Goal: Transaction & Acquisition: Book appointment/travel/reservation

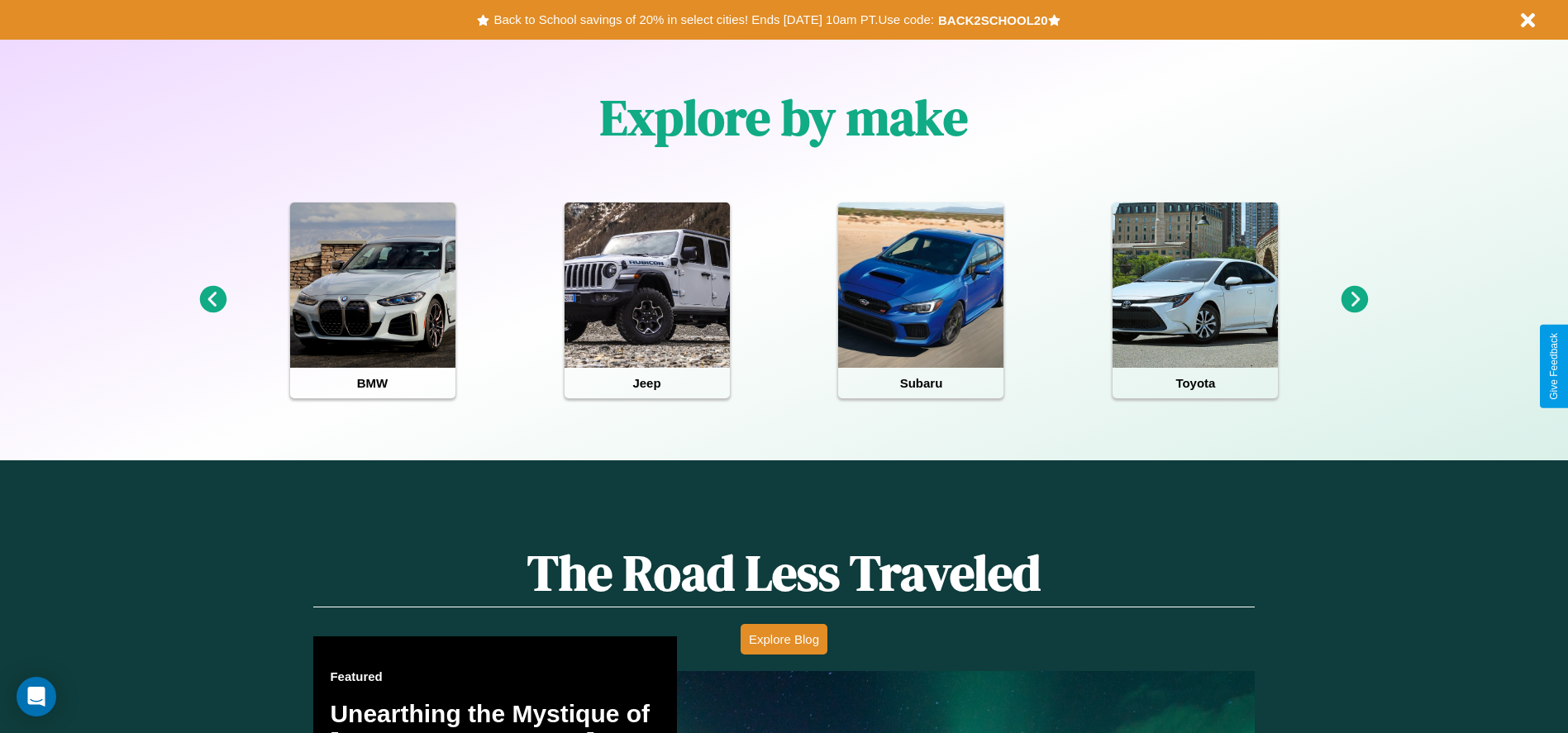
scroll to position [1999, 0]
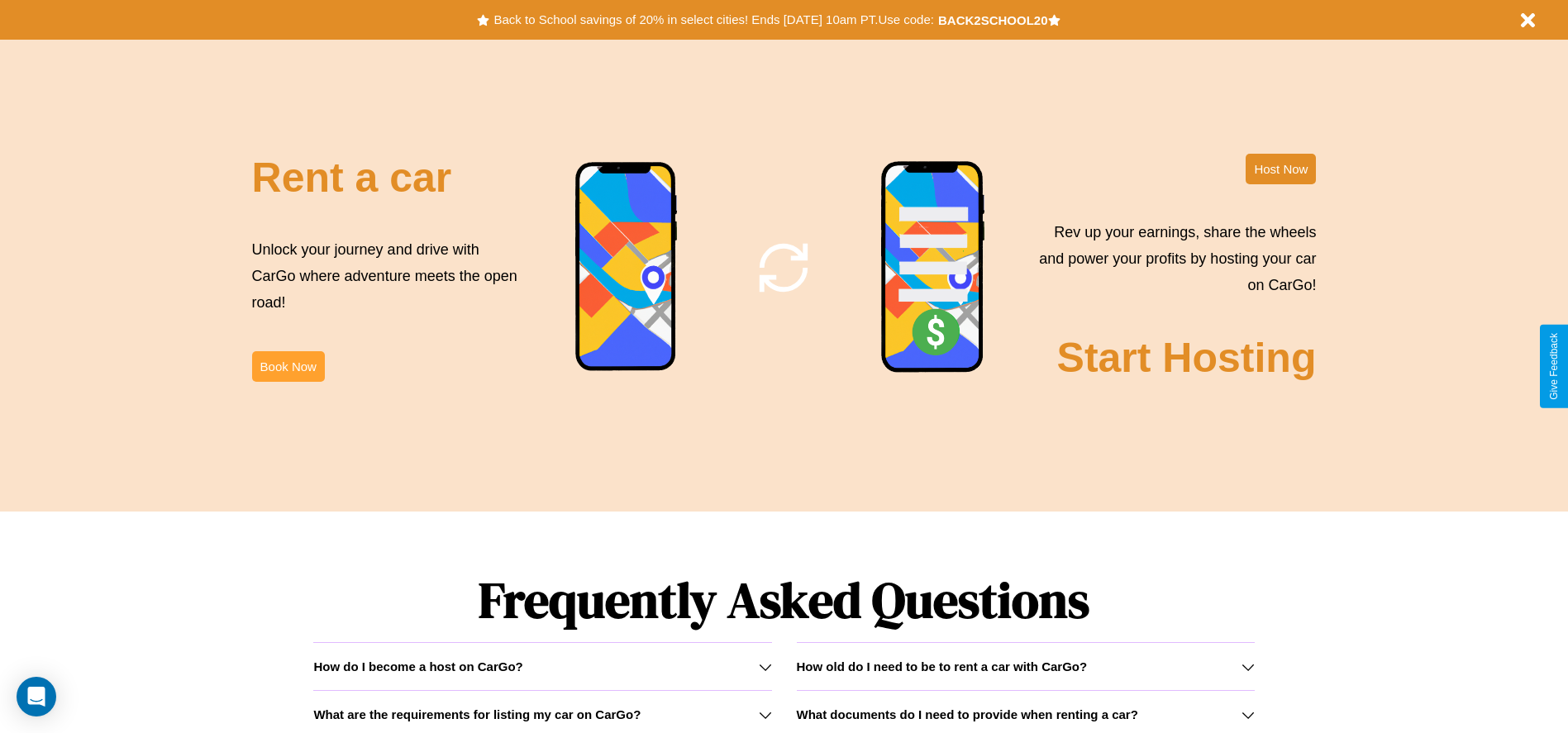
click at [288, 366] on button "Book Now" at bounding box center [288, 366] width 72 height 31
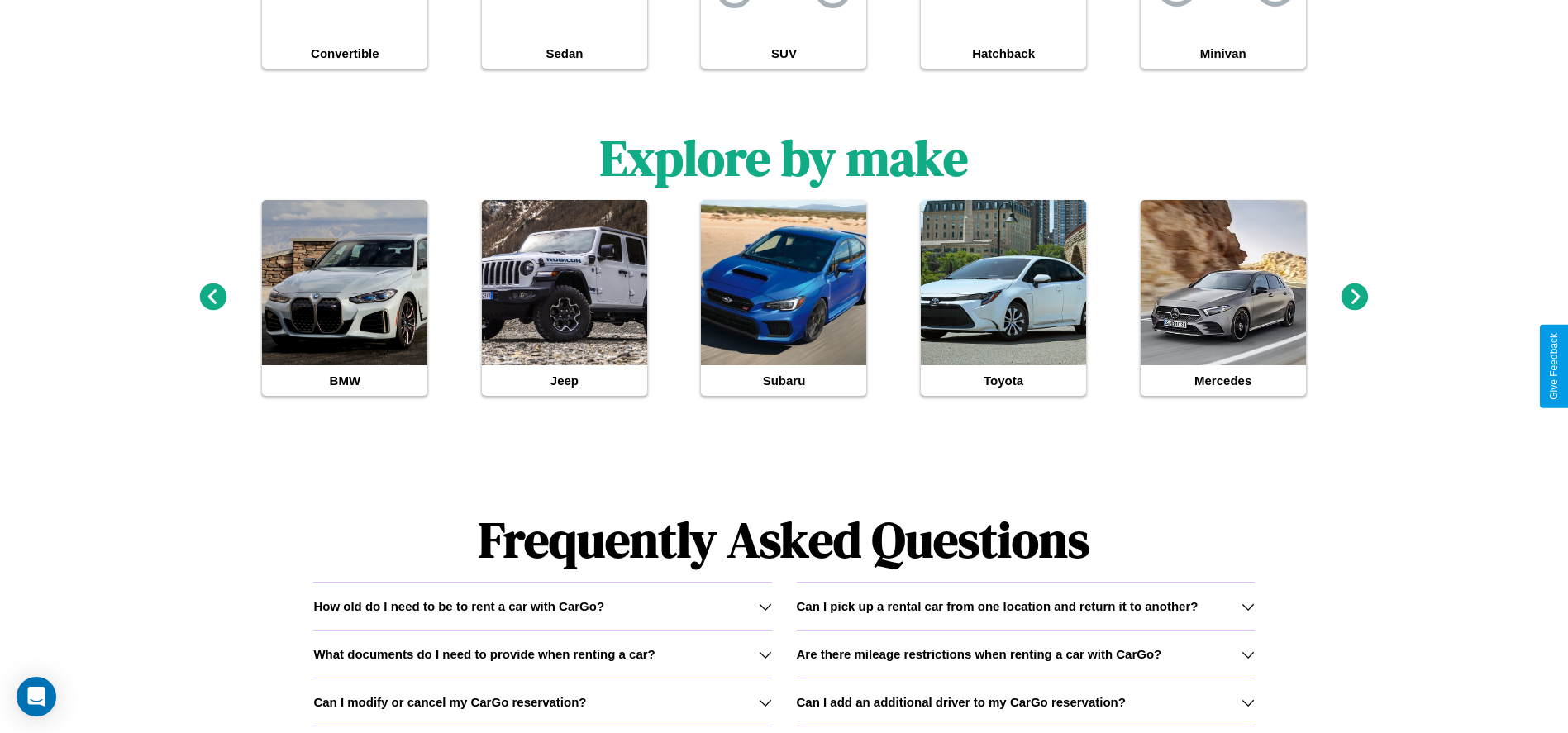
scroll to position [1800, 0]
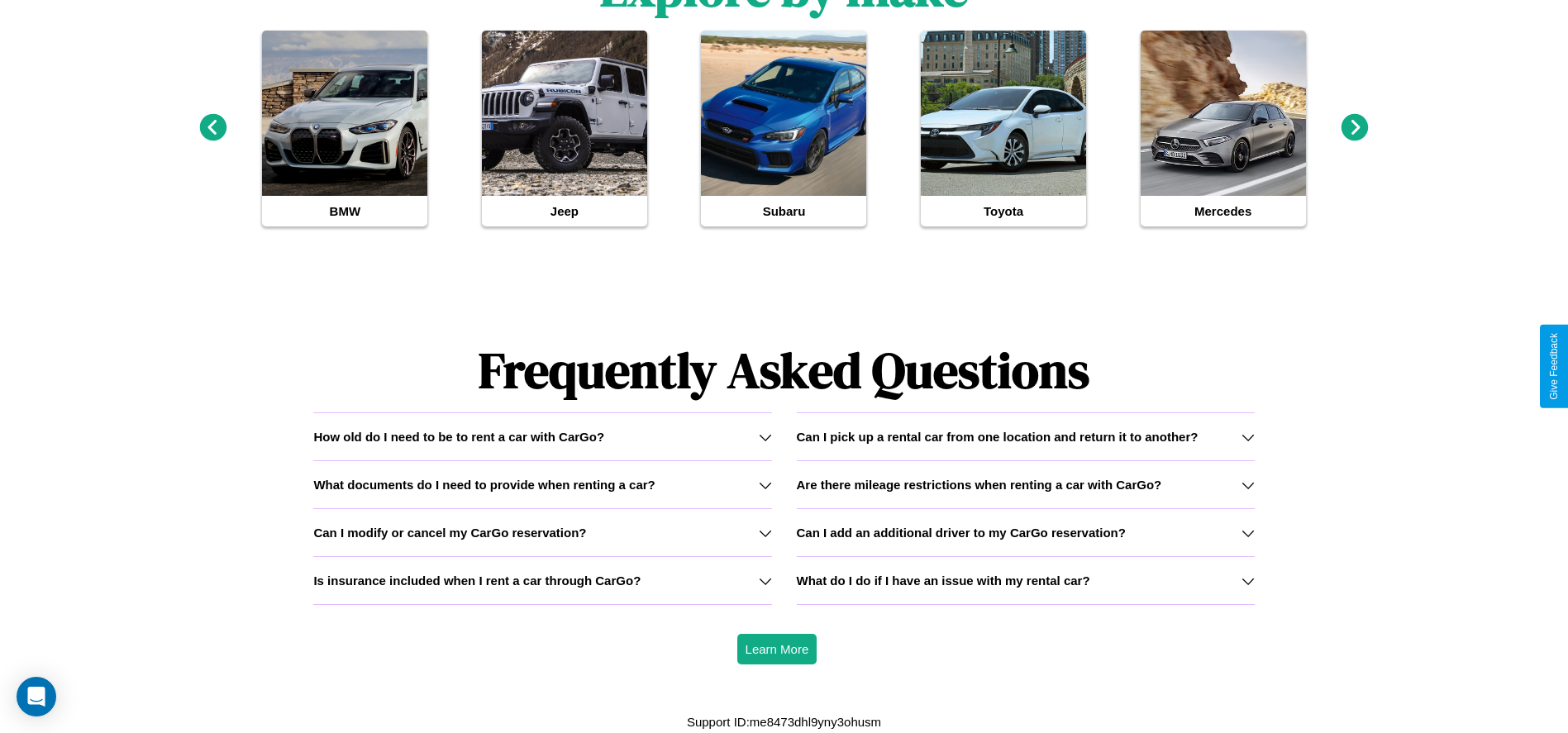
click at [1247, 533] on icon at bounding box center [1248, 533] width 13 height 13
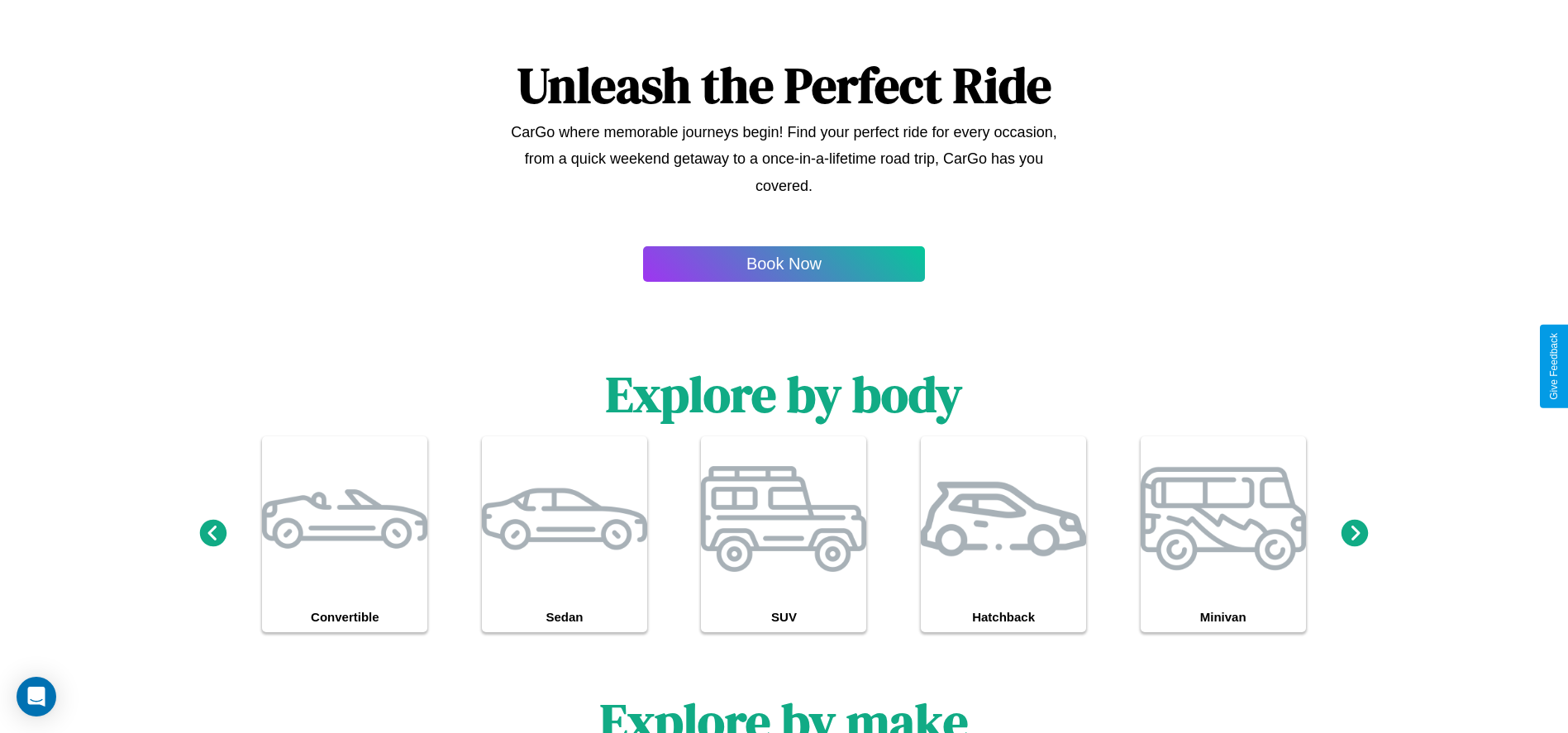
scroll to position [1559, 0]
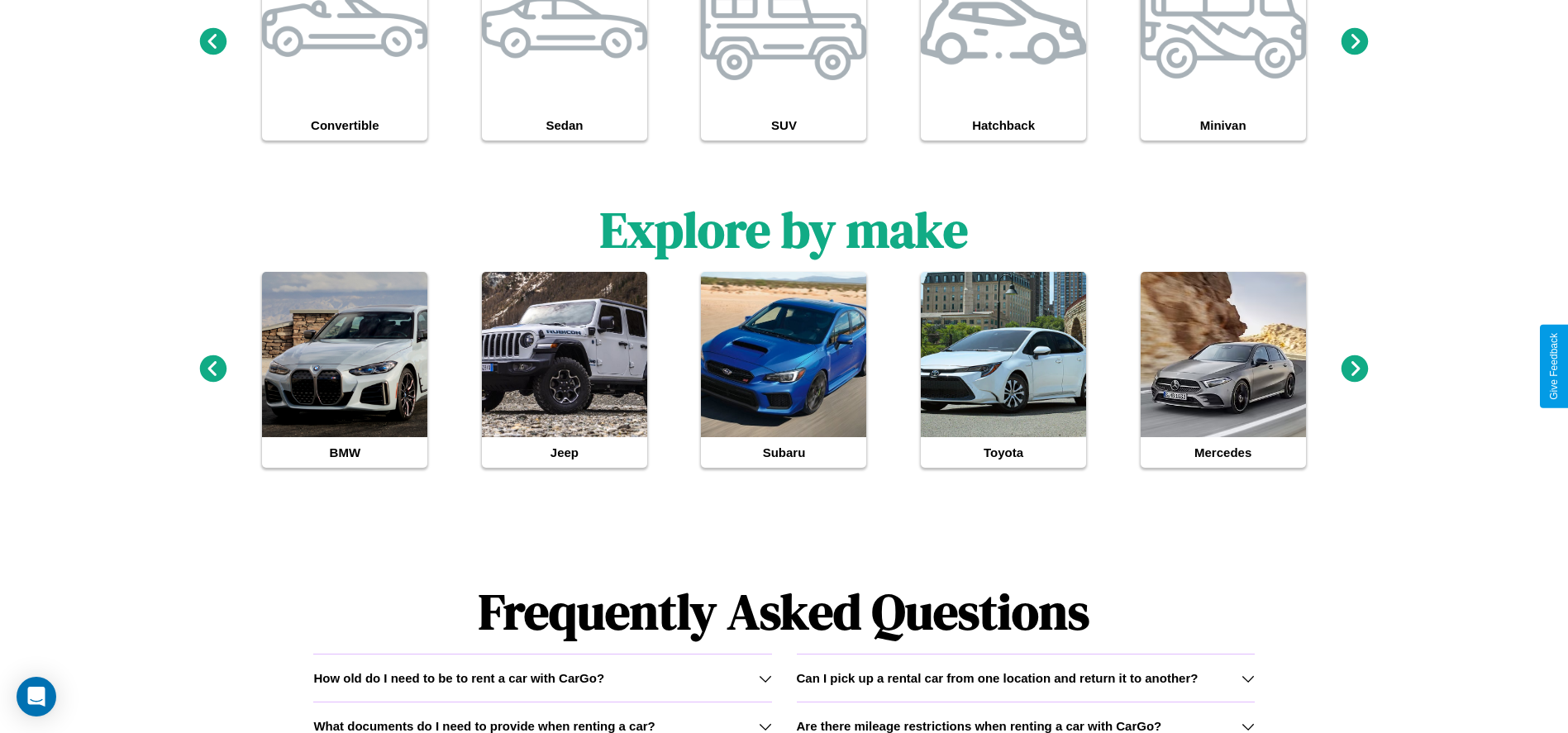
click at [1247, 726] on icon at bounding box center [1248, 726] width 13 height 13
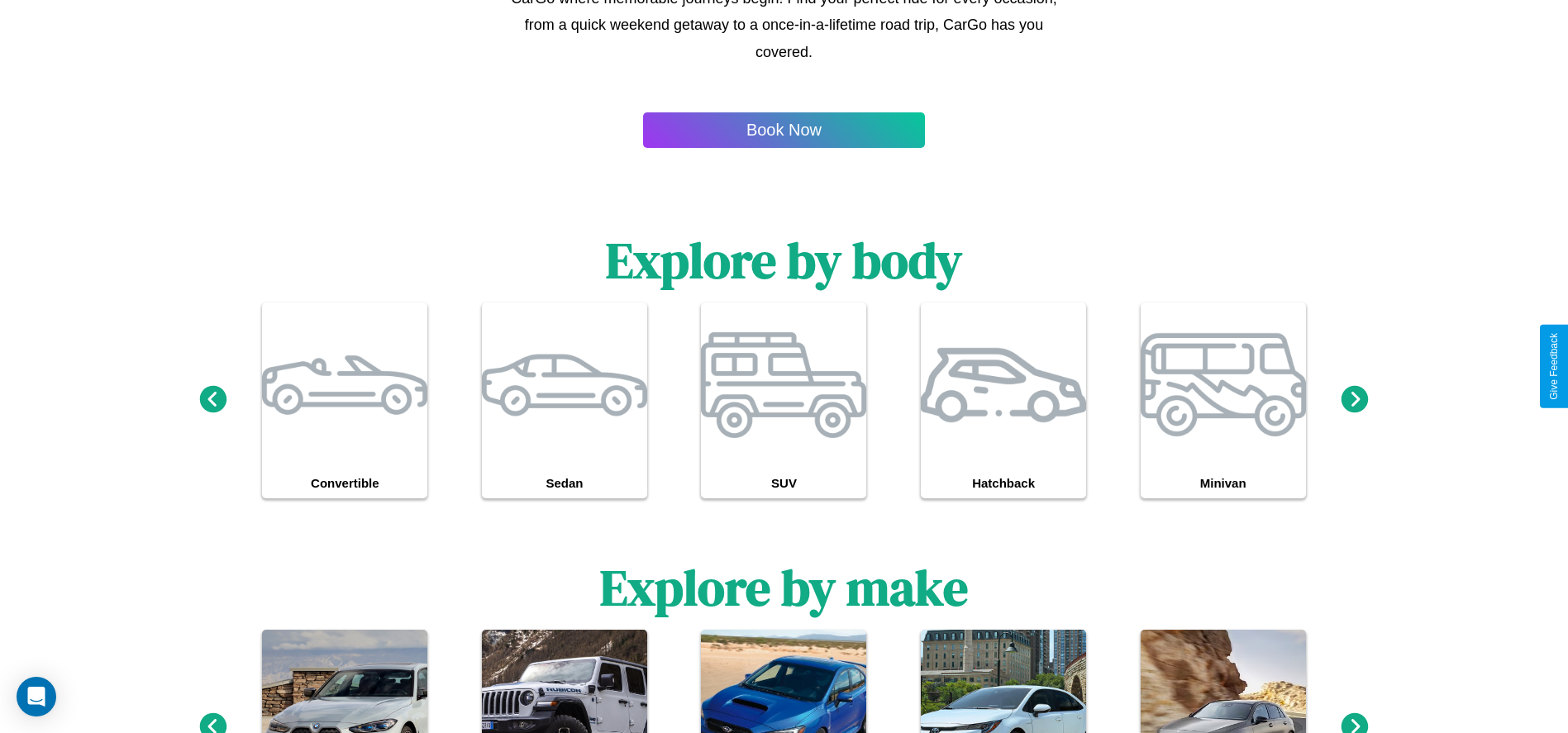
scroll to position [0, 0]
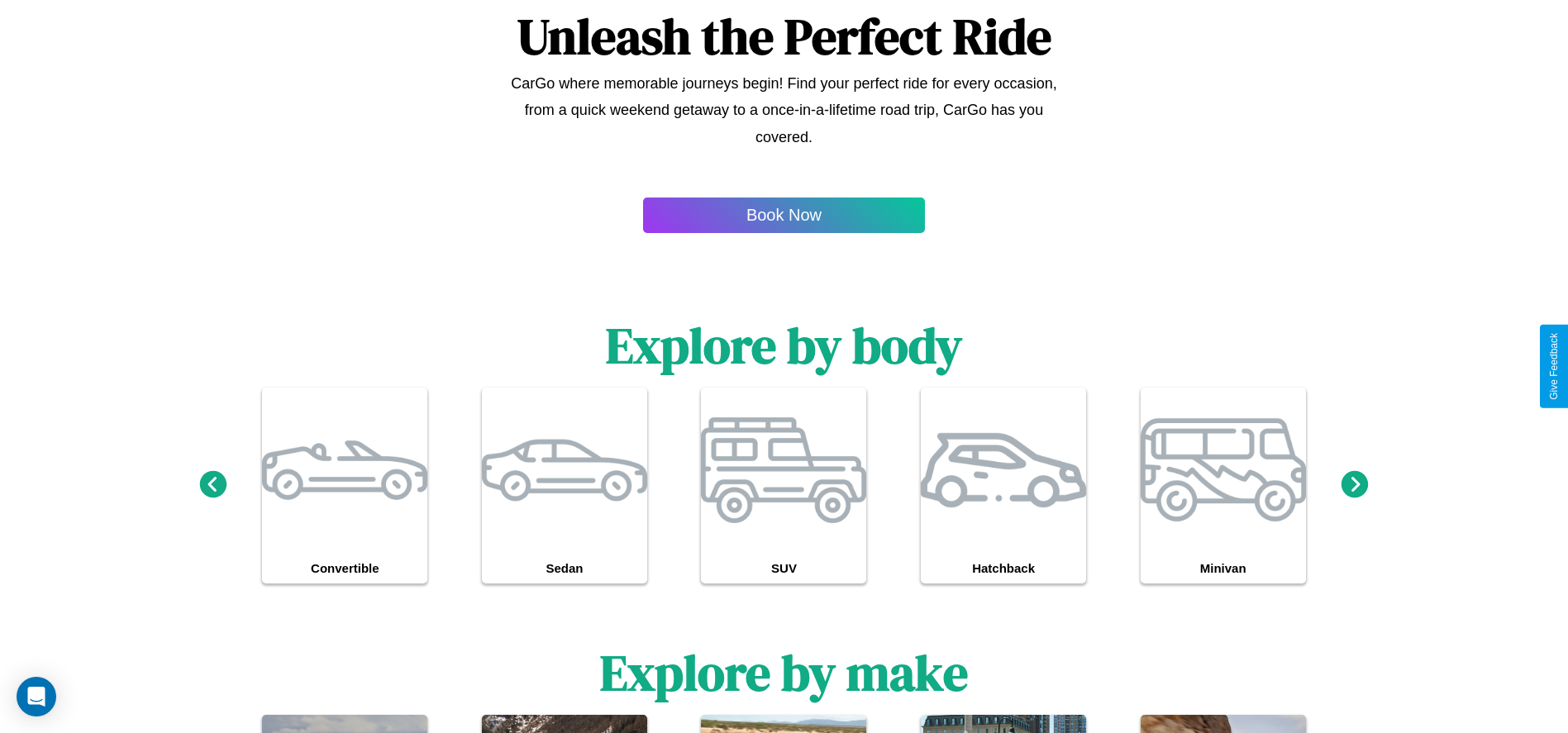
type input "******"
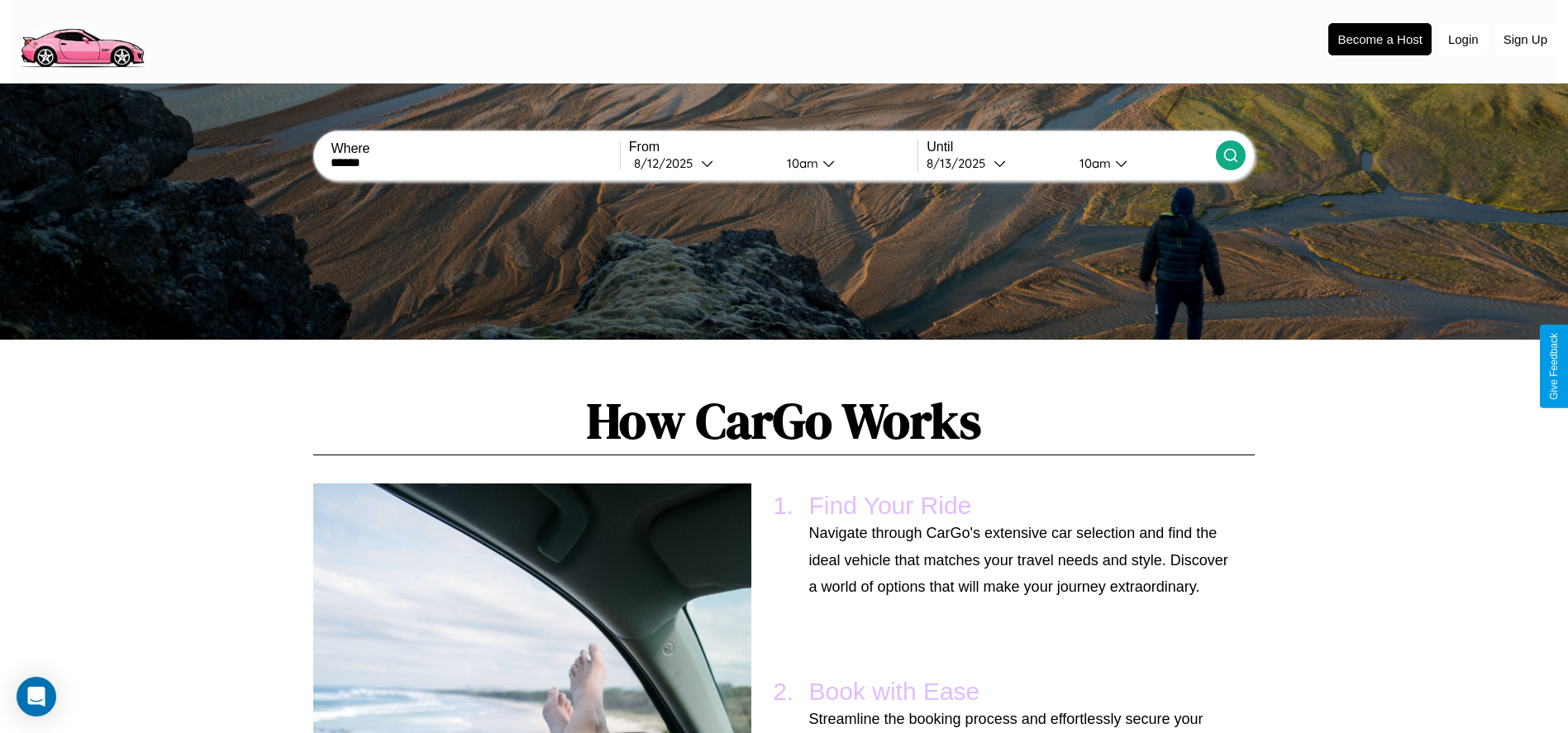
click at [1231, 155] on icon at bounding box center [1231, 155] width 17 height 17
